Goal: Information Seeking & Learning: Learn about a topic

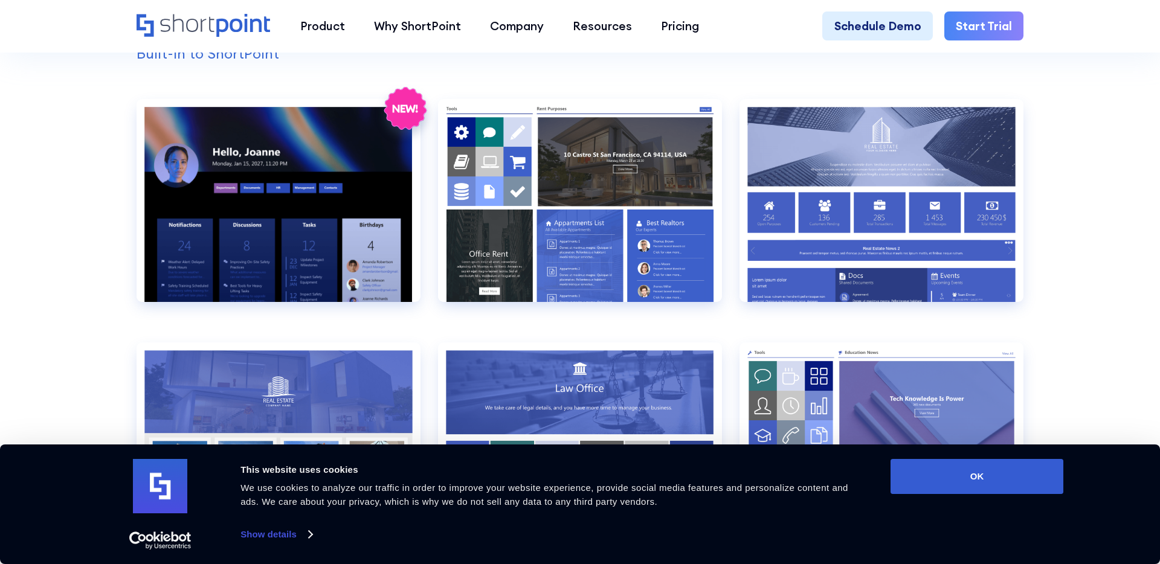
scroll to position [1290, 0]
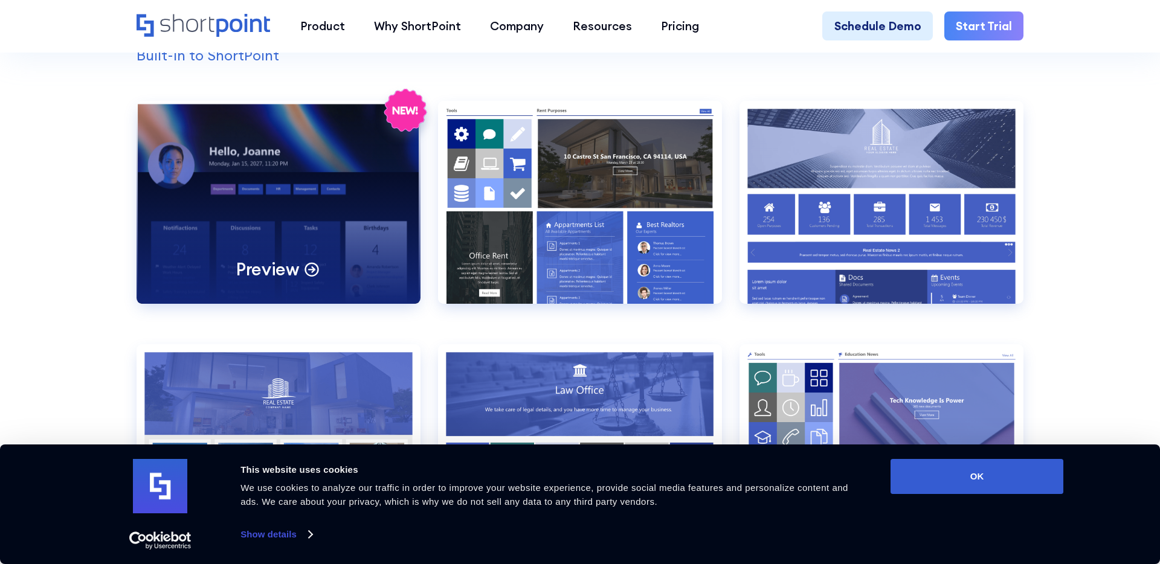
click at [297, 236] on div "Preview" at bounding box center [279, 202] width 284 height 203
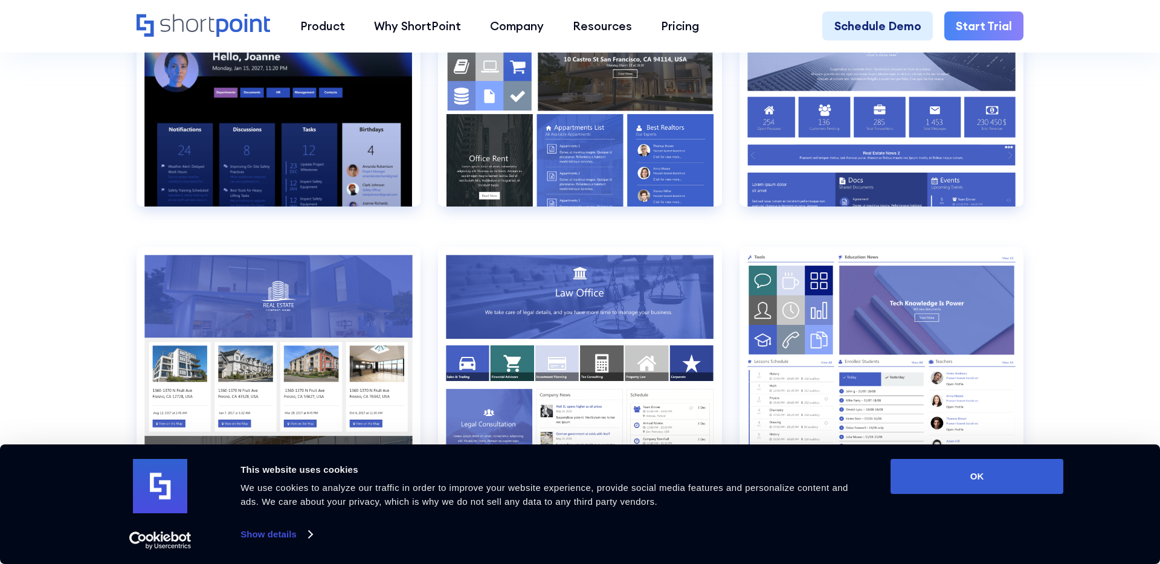
scroll to position [1393, 0]
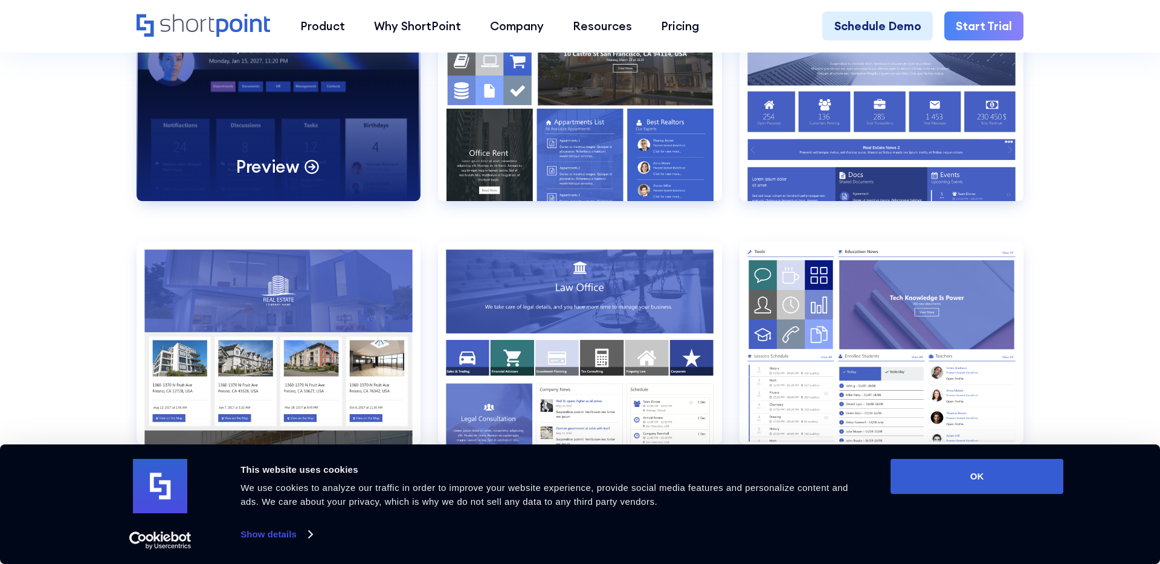
click at [284, 120] on div "Preview" at bounding box center [279, 99] width 284 height 203
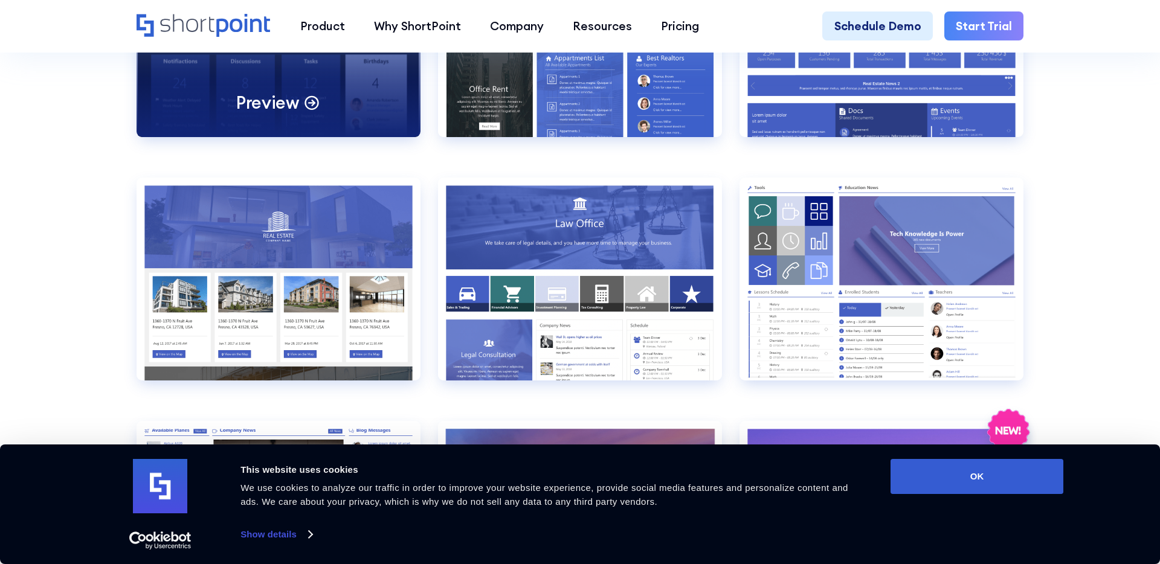
scroll to position [1458, 0]
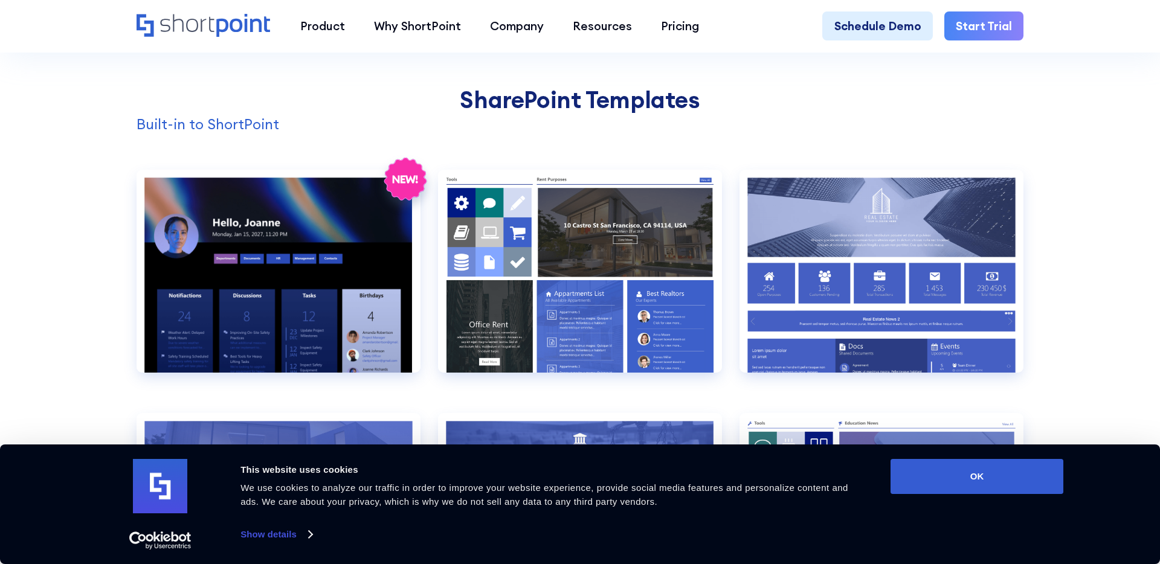
scroll to position [1235, 0]
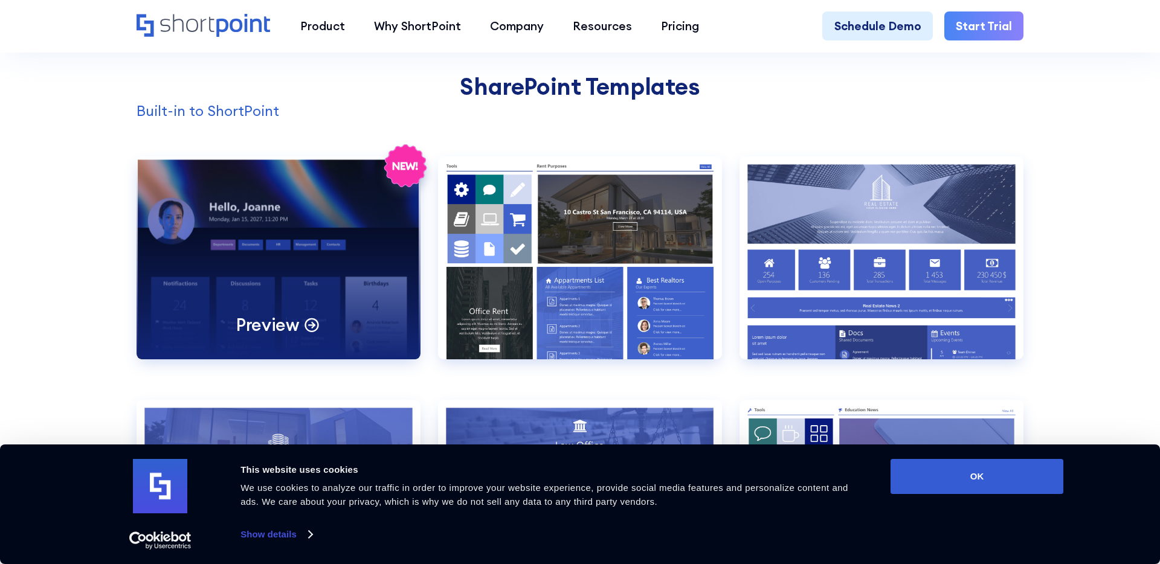
click at [292, 250] on div "Preview" at bounding box center [279, 258] width 284 height 203
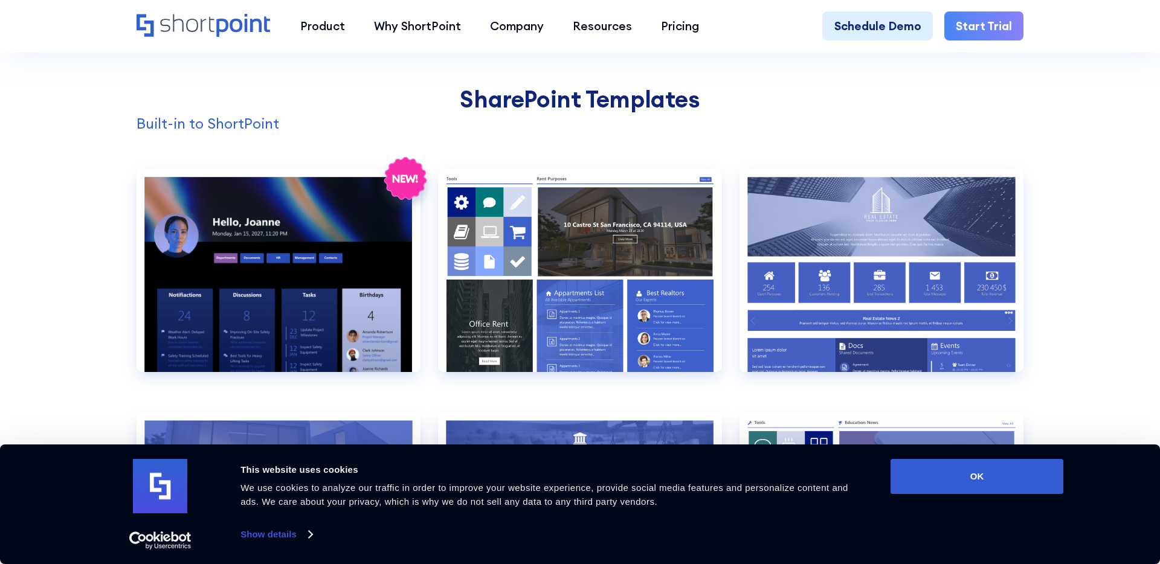
scroll to position [1223, 0]
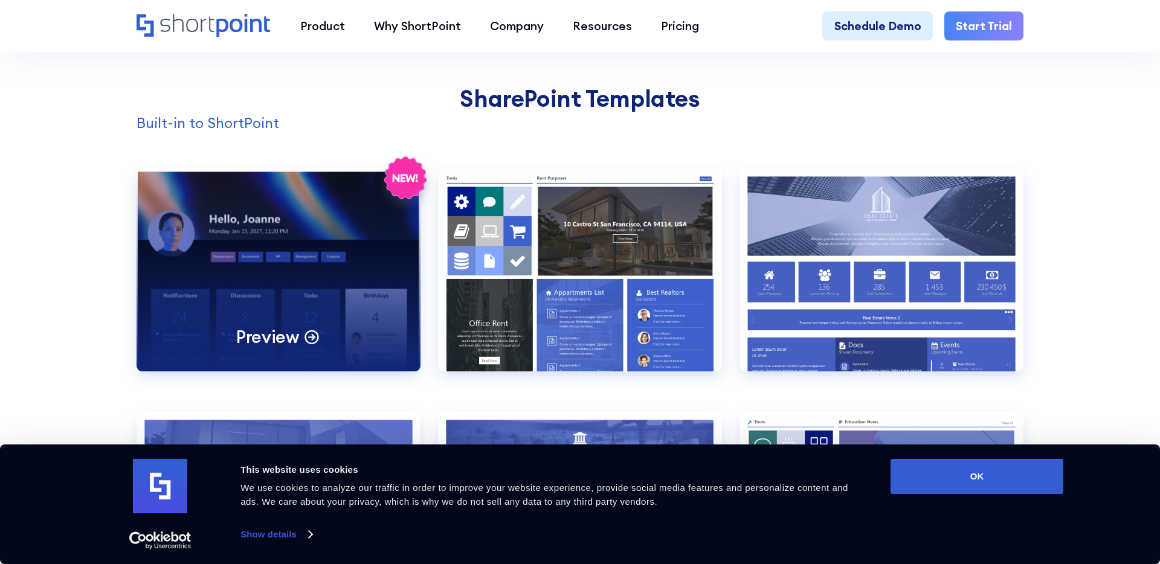
click at [285, 234] on div "Preview" at bounding box center [279, 270] width 284 height 203
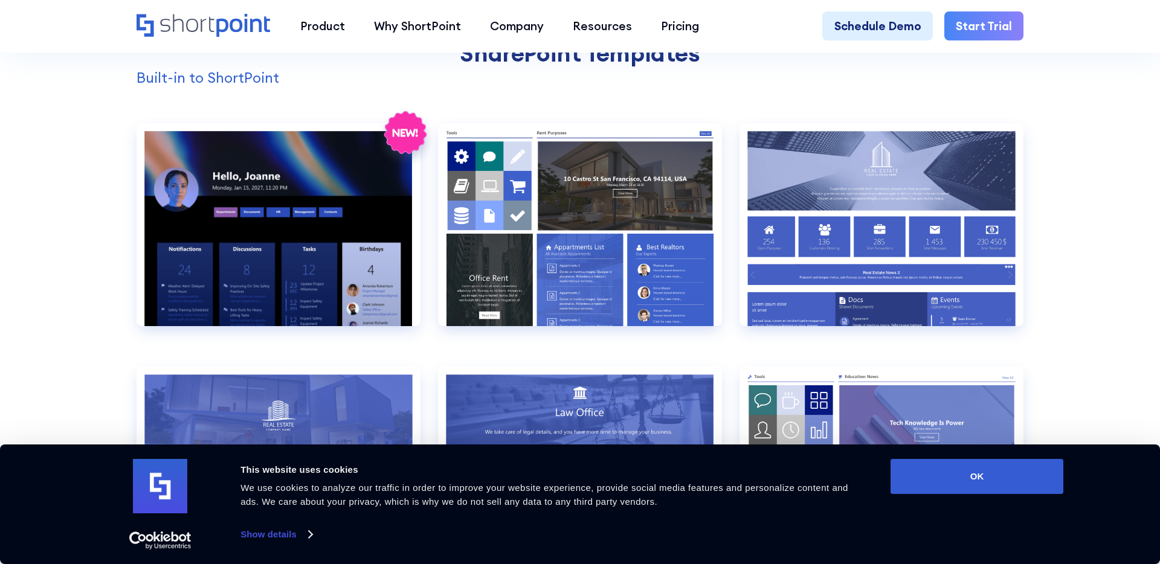
scroll to position [1272, 0]
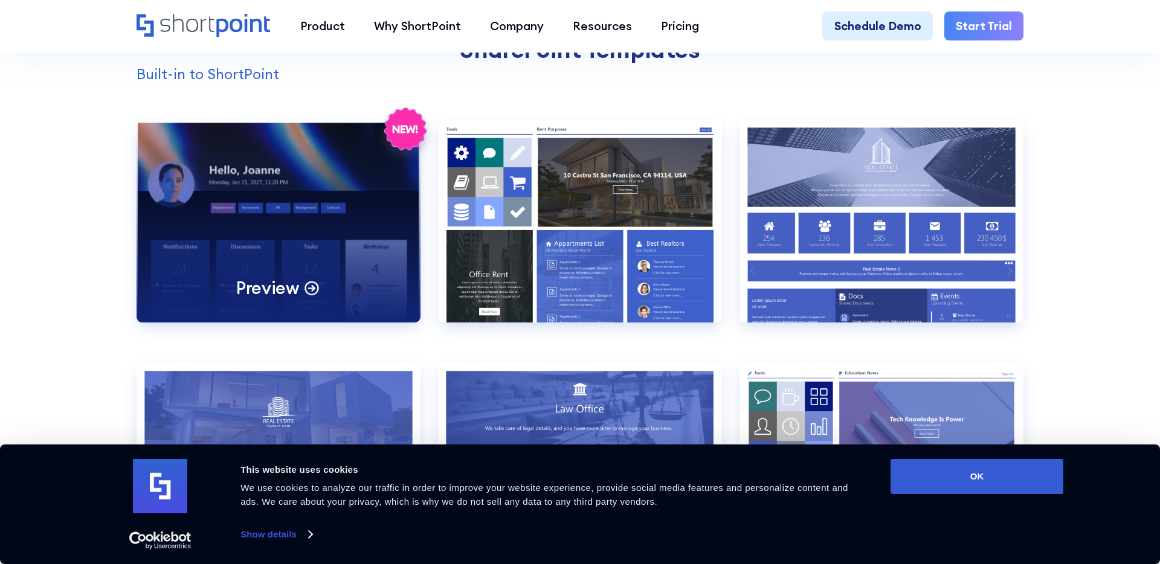
click at [345, 239] on div "Preview" at bounding box center [279, 221] width 284 height 203
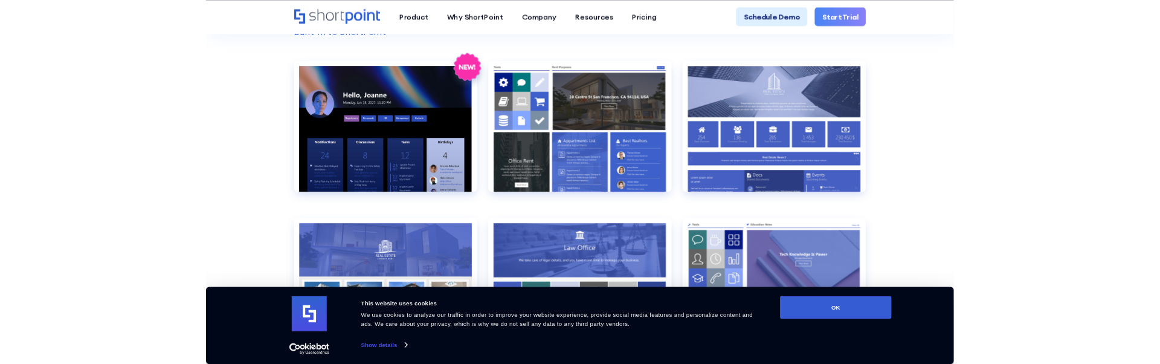
scroll to position [1305, 0]
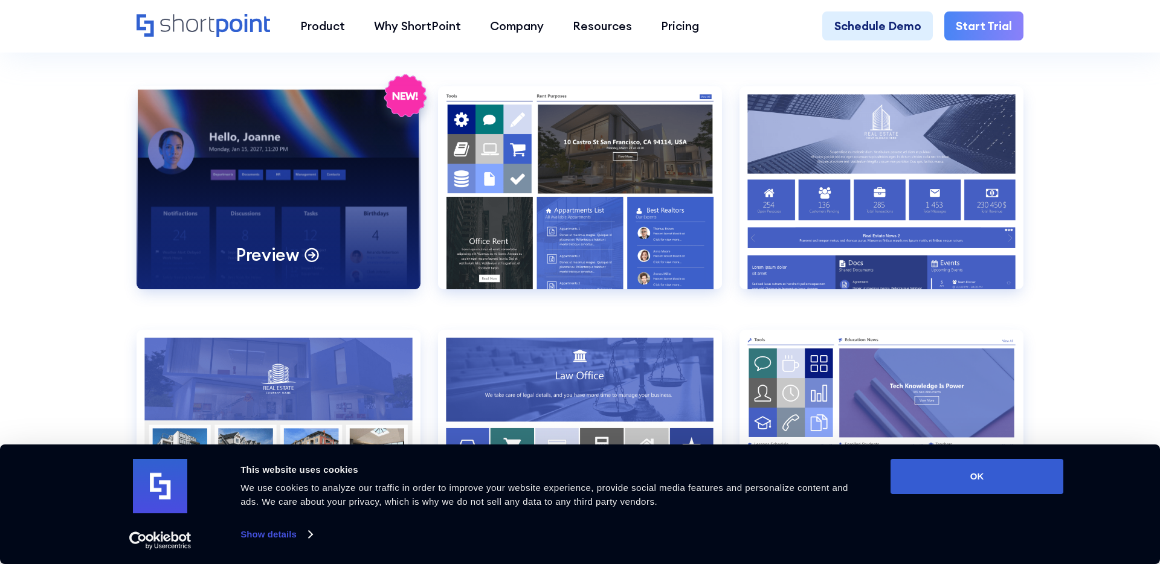
click at [201, 184] on div "Preview" at bounding box center [279, 187] width 284 height 203
